Goal: Task Accomplishment & Management: Use online tool/utility

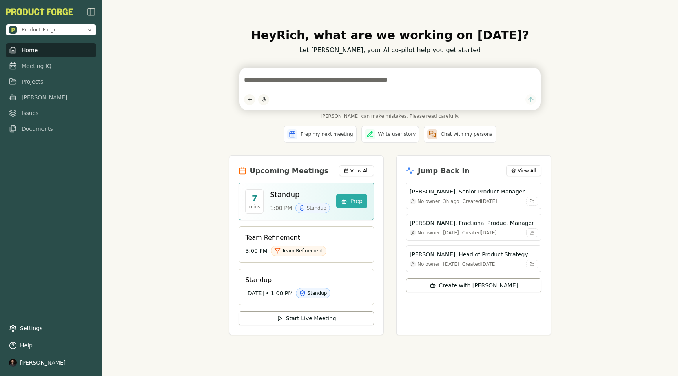
click at [150, 219] on div "Hey [PERSON_NAME] , what are we working on [DATE]? Let [PERSON_NAME], your AI c…" at bounding box center [390, 188] width 576 height 376
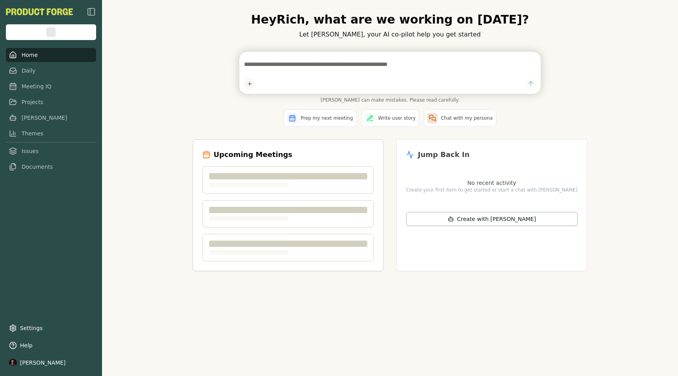
click at [25, 88] on link "Meeting IQ" at bounding box center [51, 86] width 90 height 14
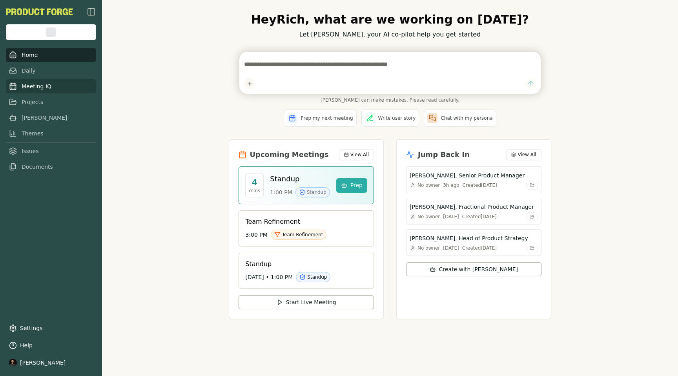
click at [33, 86] on link "Meeting IQ" at bounding box center [51, 86] width 90 height 14
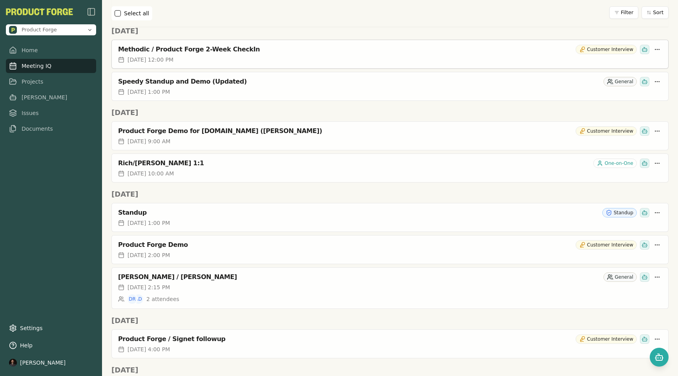
scroll to position [149, 0]
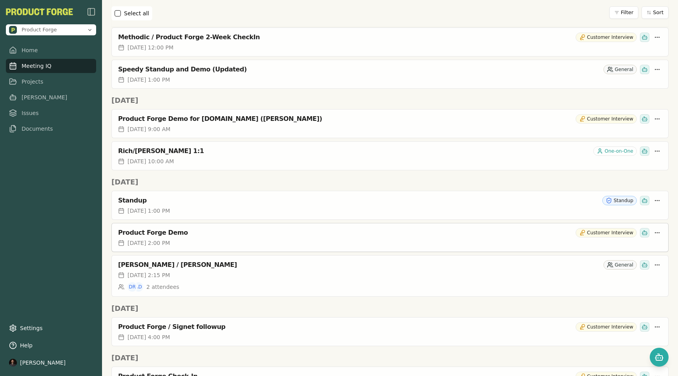
click at [170, 243] on span "October 8th, 2025, 2:00 PM" at bounding box center [149, 243] width 42 height 8
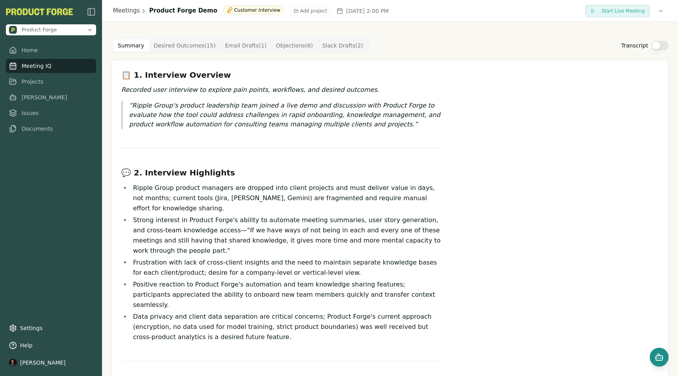
click at [657, 359] on icon "Open chat" at bounding box center [659, 356] width 9 height 9
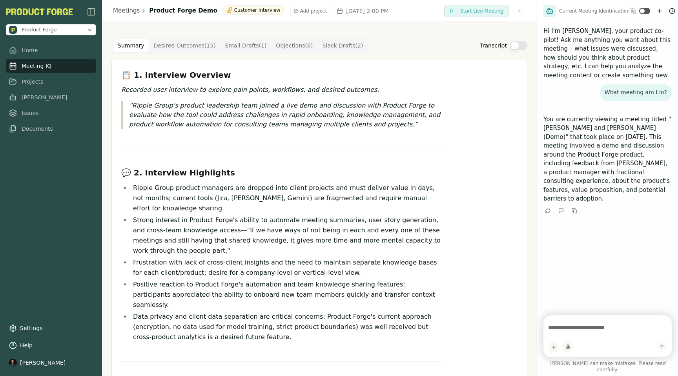
click at [565, 334] on textarea at bounding box center [607, 328] width 119 height 16
type textarea "**********"
click at [660, 9] on icon "New chat" at bounding box center [660, 11] width 0 height 4
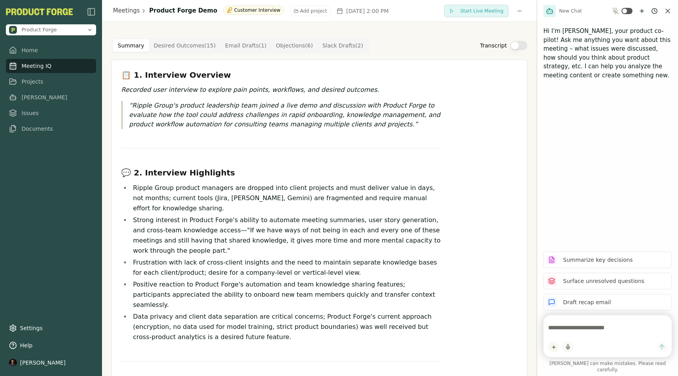
click at [572, 336] on textarea at bounding box center [607, 328] width 119 height 16
paste textarea "**********"
type textarea "**********"
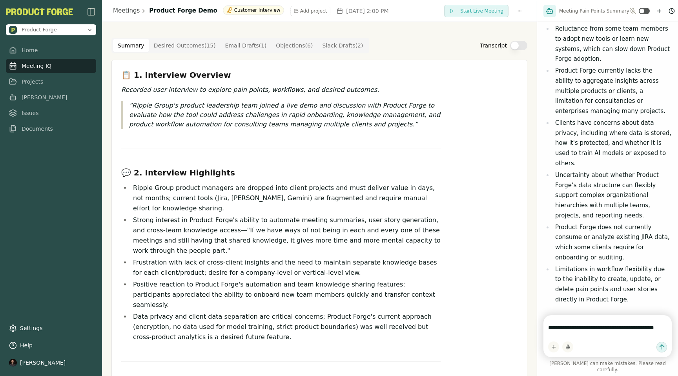
scroll to position [128, 0]
type textarea "**********"
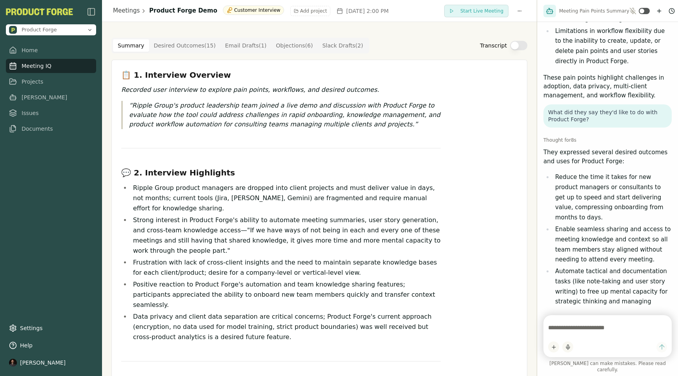
scroll to position [348, 0]
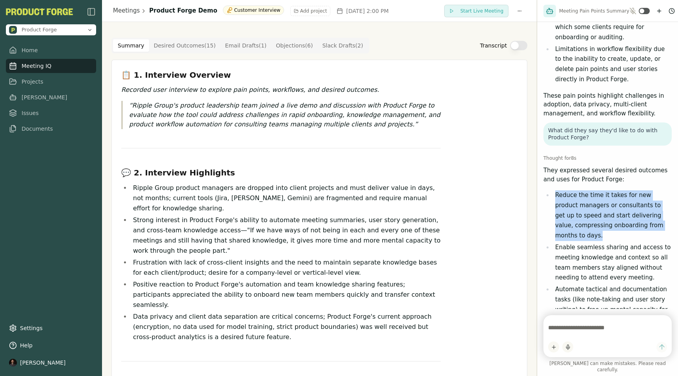
drag, startPoint x: 576, startPoint y: 198, endPoint x: 555, endPoint y: 154, distance: 48.8
click at [555, 190] on li "Reduce the time it takes for new product managers or consultants to get up to s…" at bounding box center [612, 215] width 119 height 51
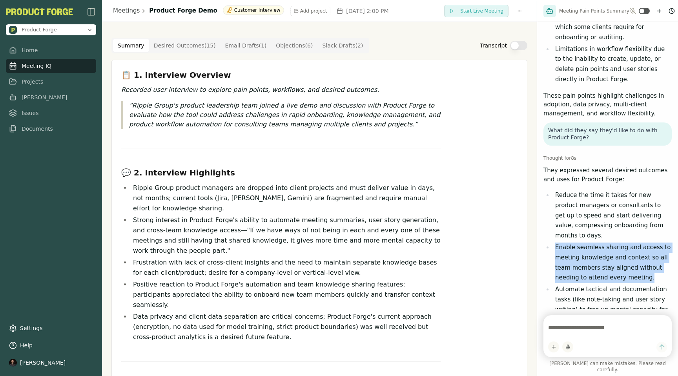
drag, startPoint x: 556, startPoint y: 208, endPoint x: 617, endPoint y: 242, distance: 68.9
click at [617, 243] on li "Enable seamless sharing and access to meeting knowledge and context so all team…" at bounding box center [612, 263] width 119 height 40
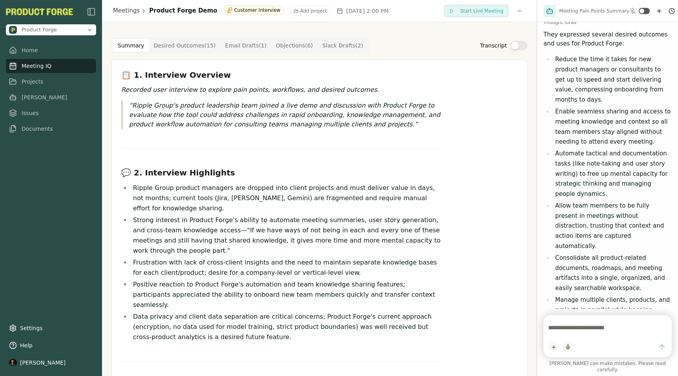
scroll to position [485, 0]
click at [31, 98] on link "[PERSON_NAME]" at bounding box center [51, 97] width 90 height 14
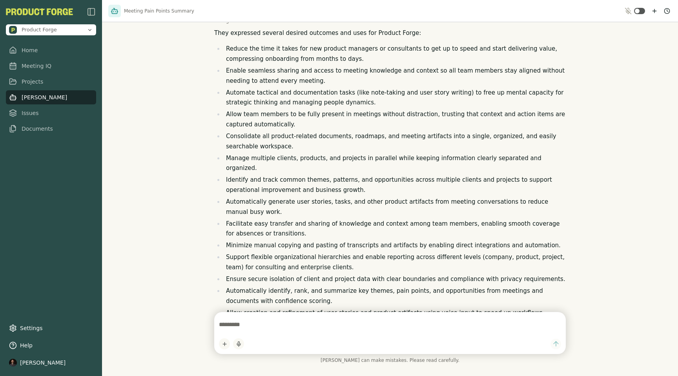
scroll to position [202, 0]
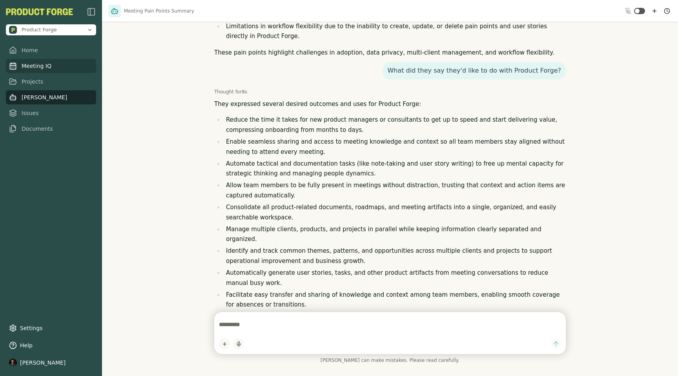
click at [35, 68] on link "Meeting IQ" at bounding box center [51, 66] width 90 height 14
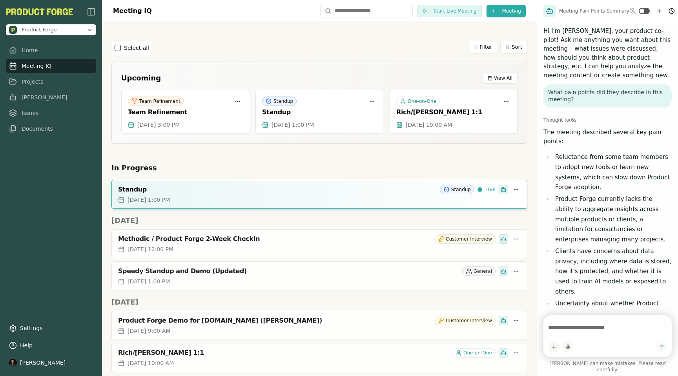
scroll to position [817, 0]
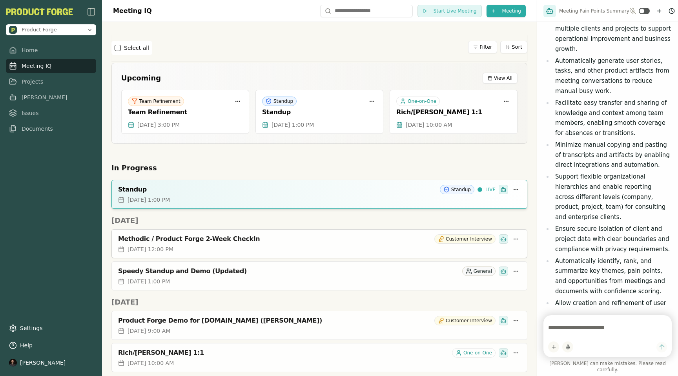
click at [215, 237] on div "Methodic / Product Forge 2-Week CheckIn" at bounding box center [274, 239] width 313 height 8
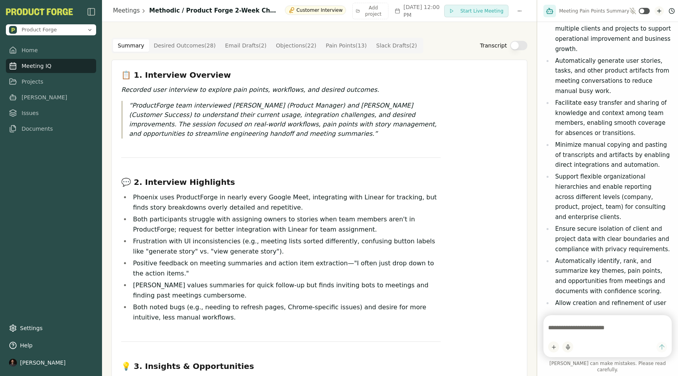
click at [659, 12] on icon "New chat" at bounding box center [659, 11] width 0 height 4
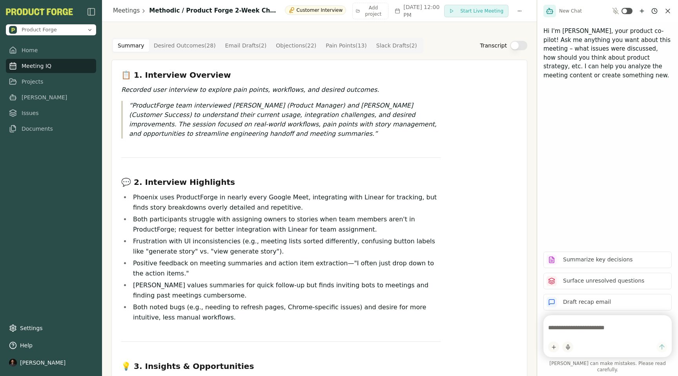
click at [557, 335] on textarea at bounding box center [607, 328] width 119 height 16
type textarea "**********"
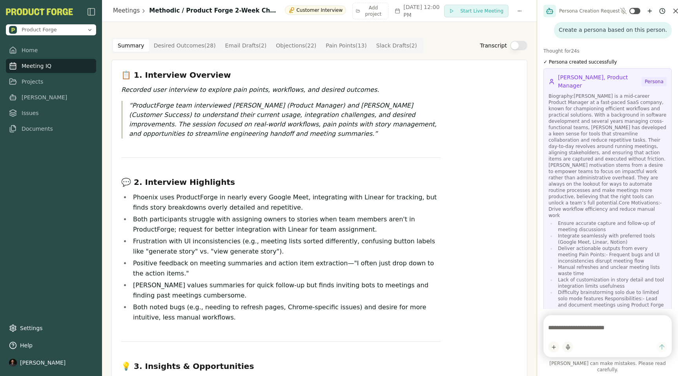
click at [327, 82] on div "📋 1. Interview Overview Recorded user interview to explore pain points, workflo…" at bounding box center [280, 381] width 319 height 624
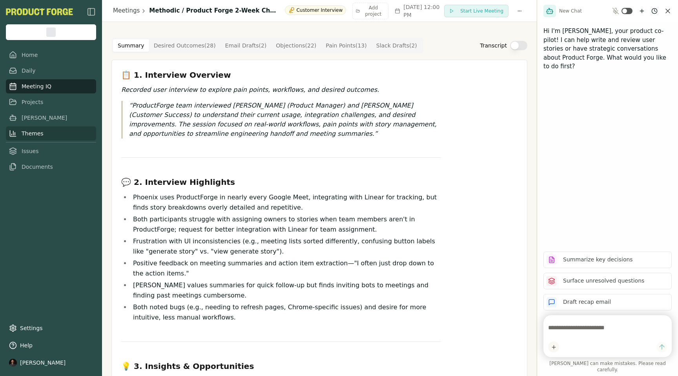
click at [26, 136] on link "Themes" at bounding box center [51, 133] width 90 height 14
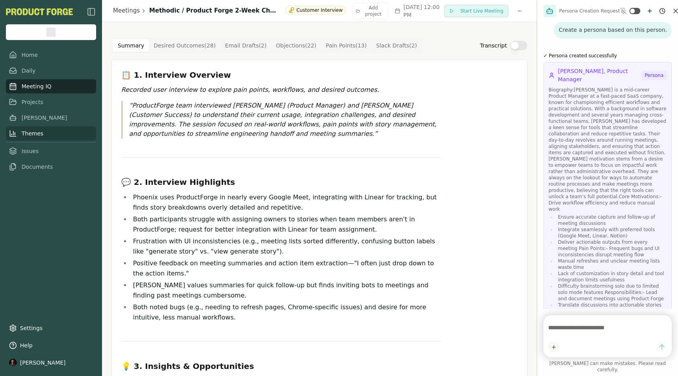
scroll to position [384, 0]
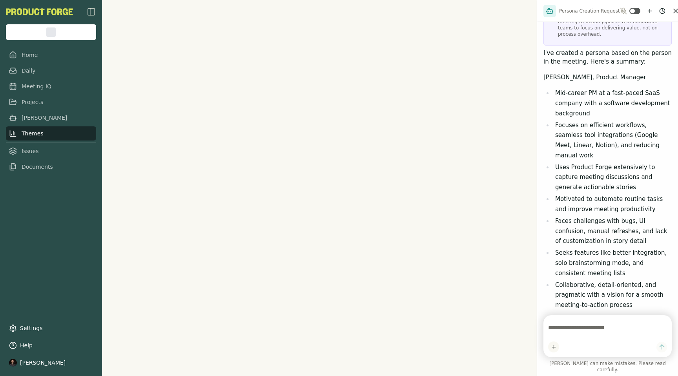
click at [26, 136] on link "Themes" at bounding box center [51, 133] width 90 height 14
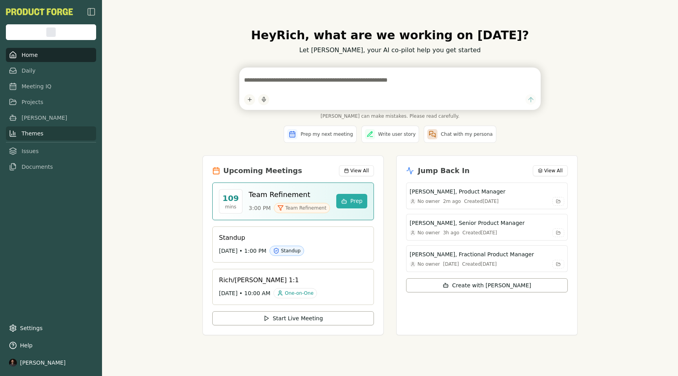
click at [19, 130] on link "Themes" at bounding box center [51, 133] width 90 height 14
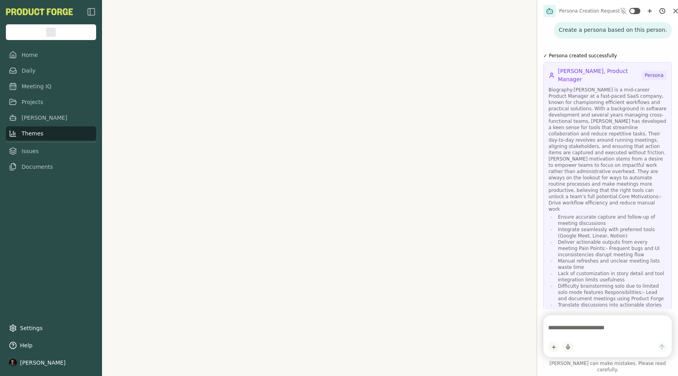
scroll to position [384, 0]
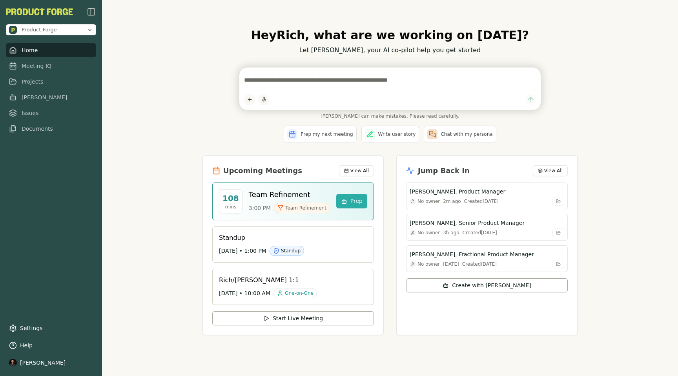
click at [131, 183] on div "Hey Rich , what are we working on today? Let Smith, your AI co-pilot help you g…" at bounding box center [390, 188] width 576 height 376
